Goal: Navigation & Orientation: Find specific page/section

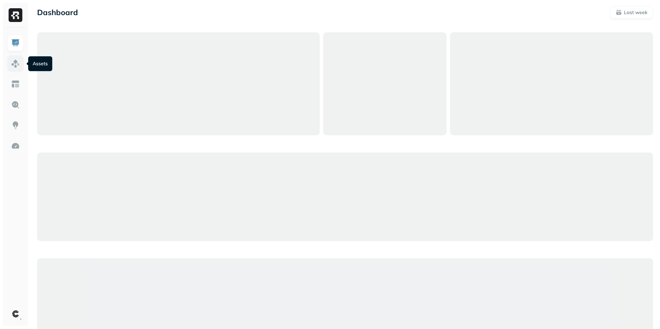
click at [11, 61] on img at bounding box center [15, 63] width 9 height 9
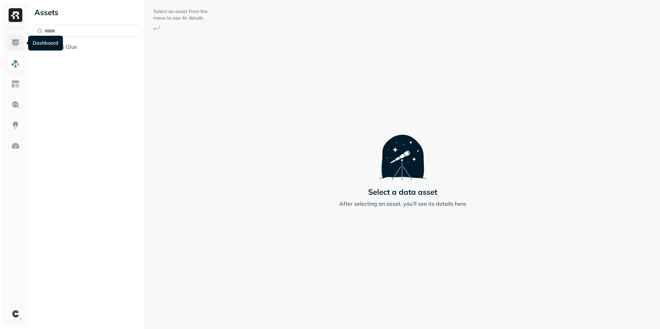
click at [16, 46] on img at bounding box center [15, 43] width 9 height 9
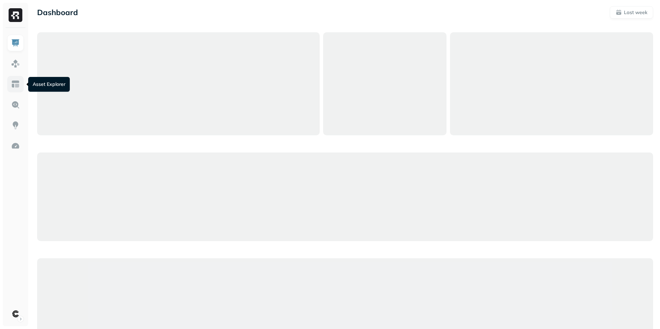
click at [12, 88] on img at bounding box center [15, 84] width 9 height 9
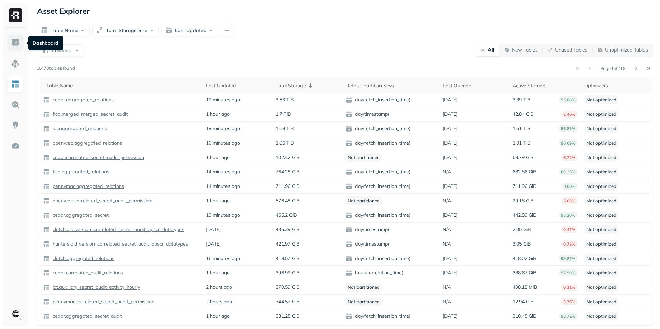
click at [15, 45] on img at bounding box center [15, 43] width 9 height 9
